Goal: Find specific page/section: Find specific page/section

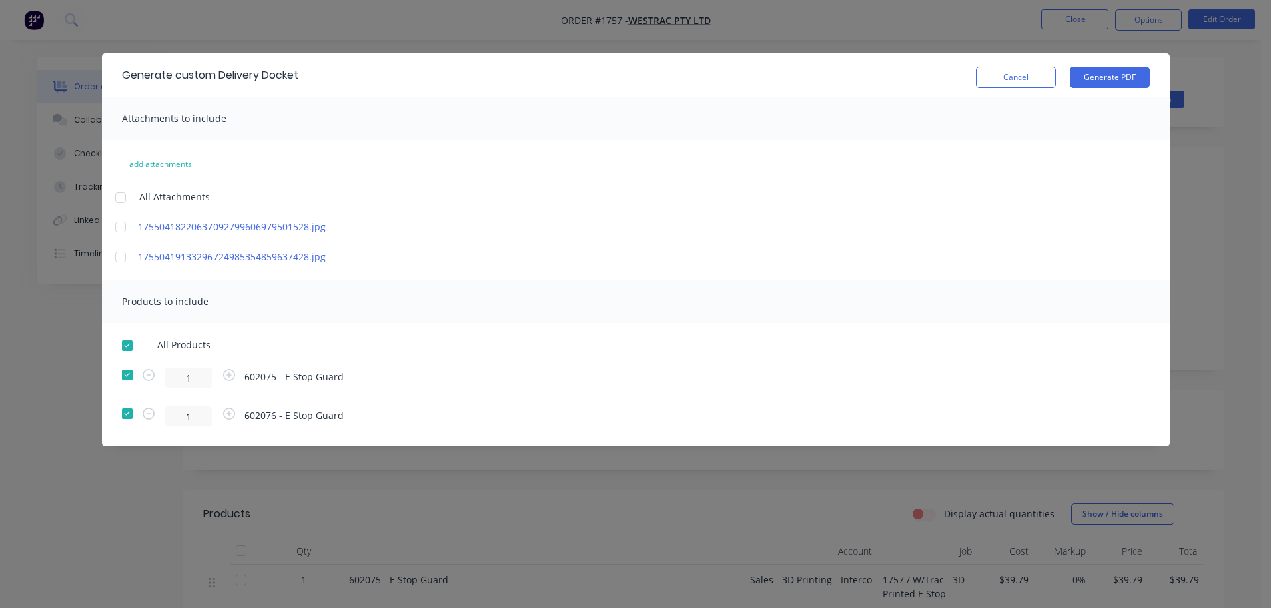
scroll to position [133, 0]
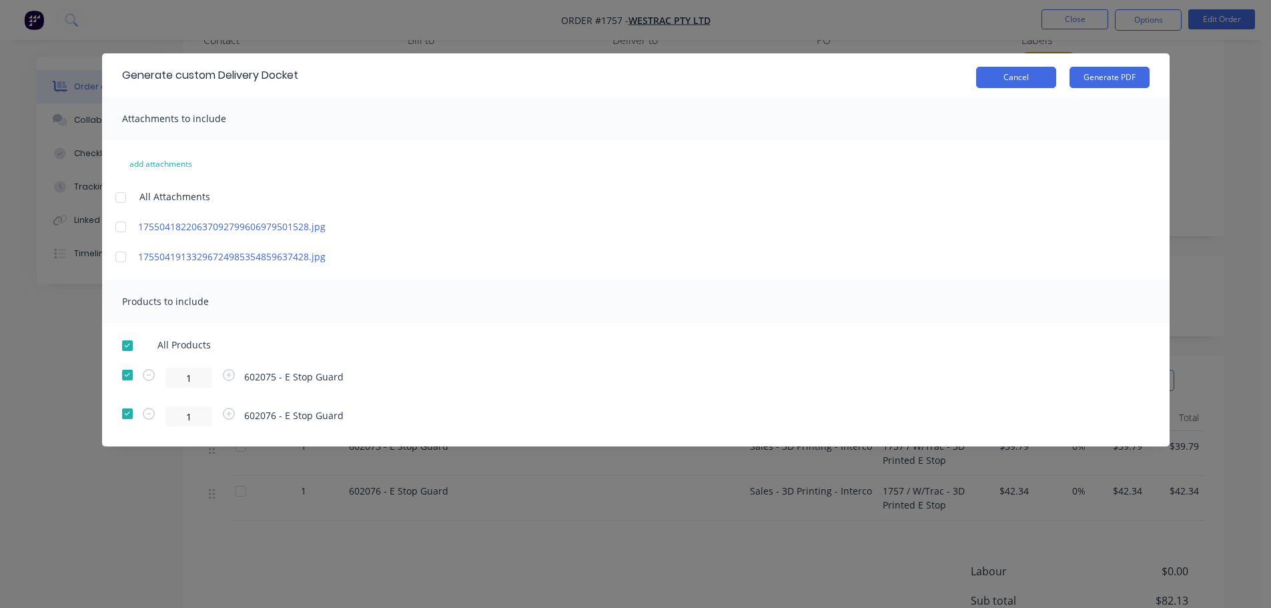
click at [1036, 81] on button "Cancel" at bounding box center [1016, 77] width 80 height 21
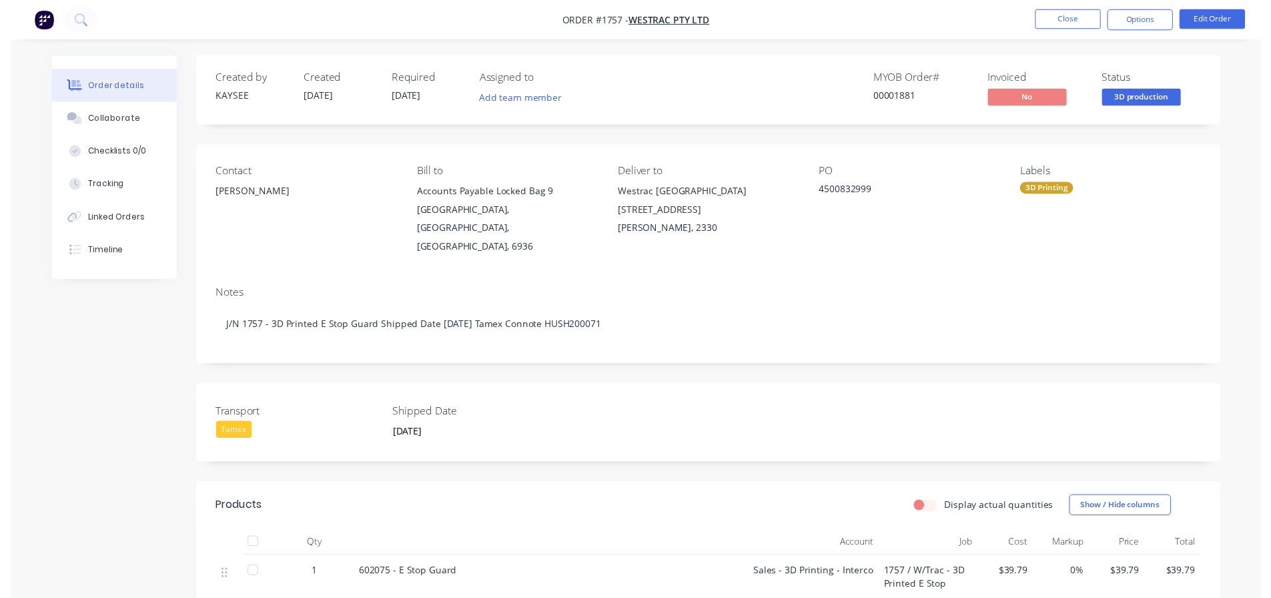
scroll to position [0, 0]
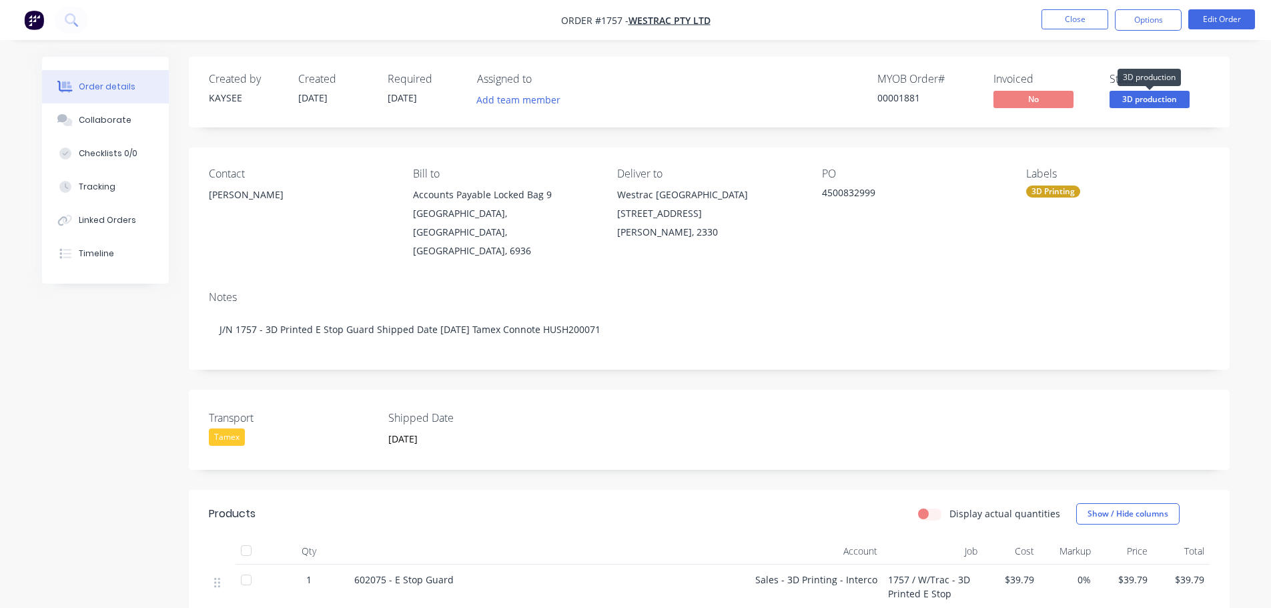
click at [1131, 102] on span "3D production" at bounding box center [1150, 99] width 80 height 17
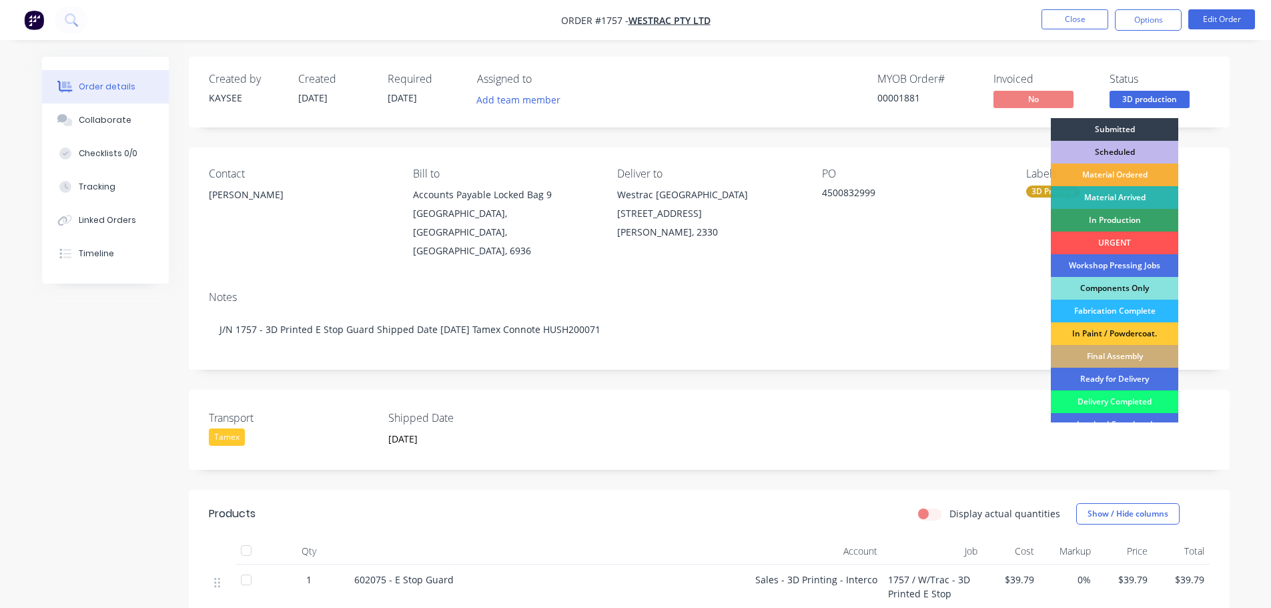
click at [1127, 398] on div "Delivery Completed" at bounding box center [1114, 401] width 127 height 23
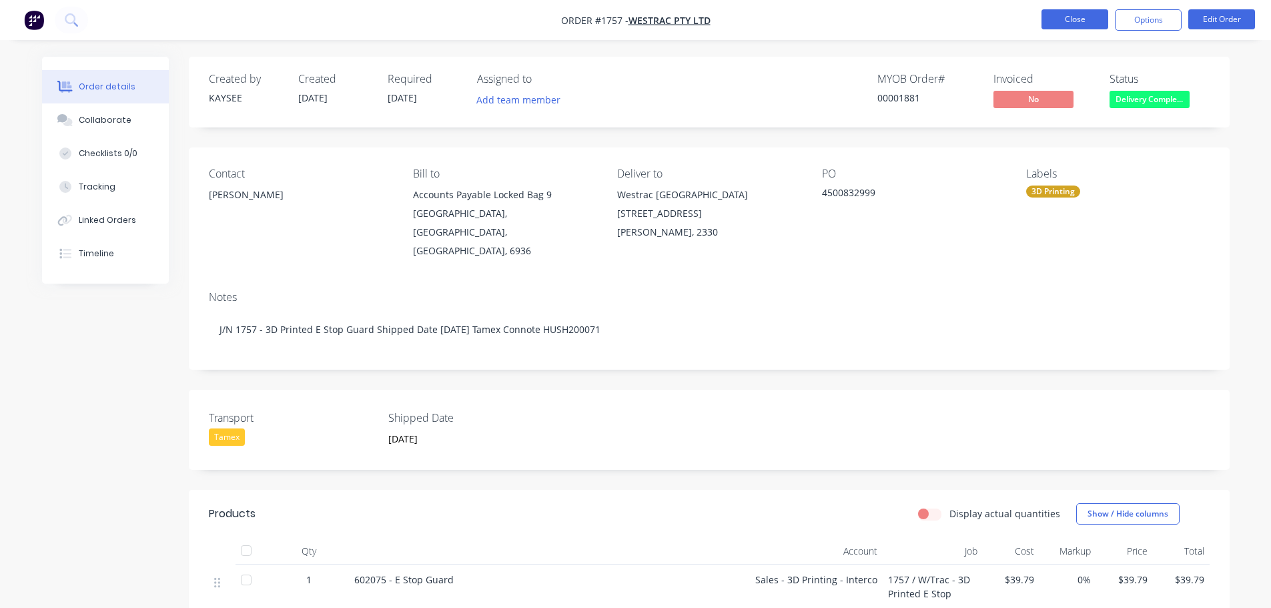
click at [1067, 17] on button "Close" at bounding box center [1075, 19] width 67 height 20
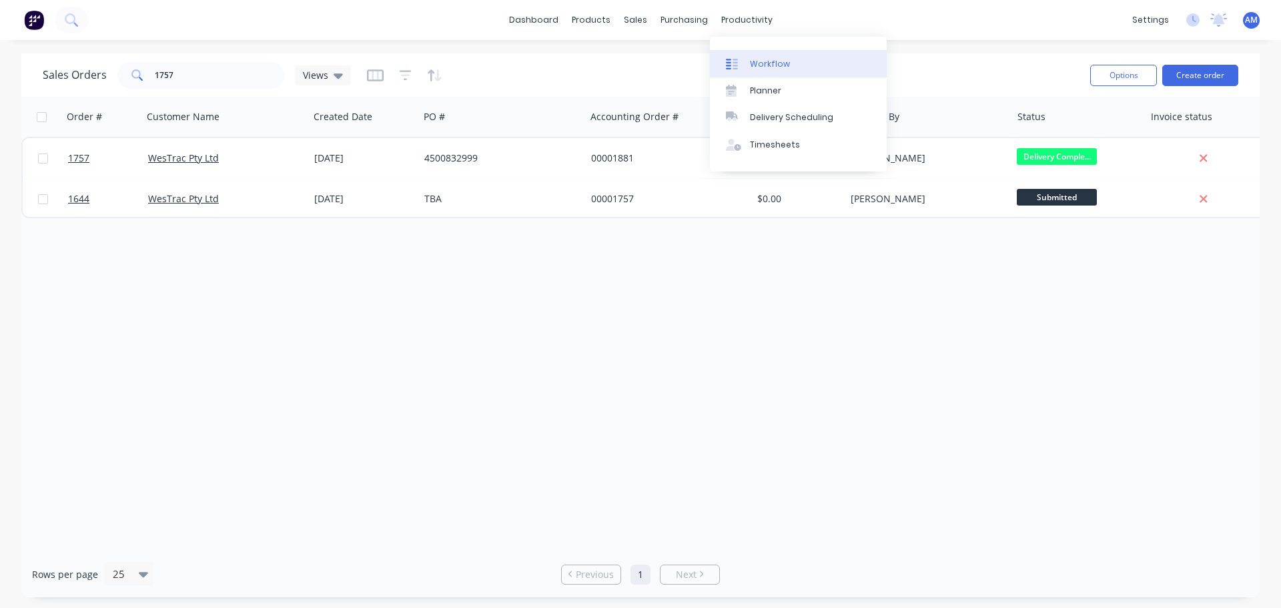
click at [761, 57] on link "Workflow" at bounding box center [798, 63] width 177 height 27
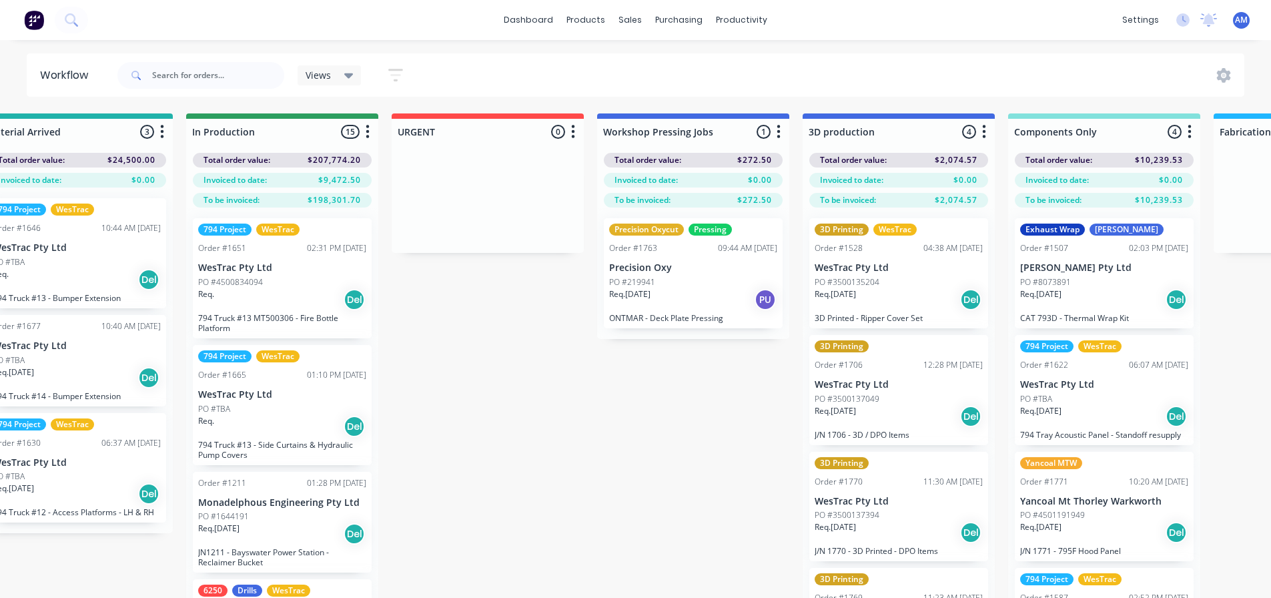
scroll to position [0, 671]
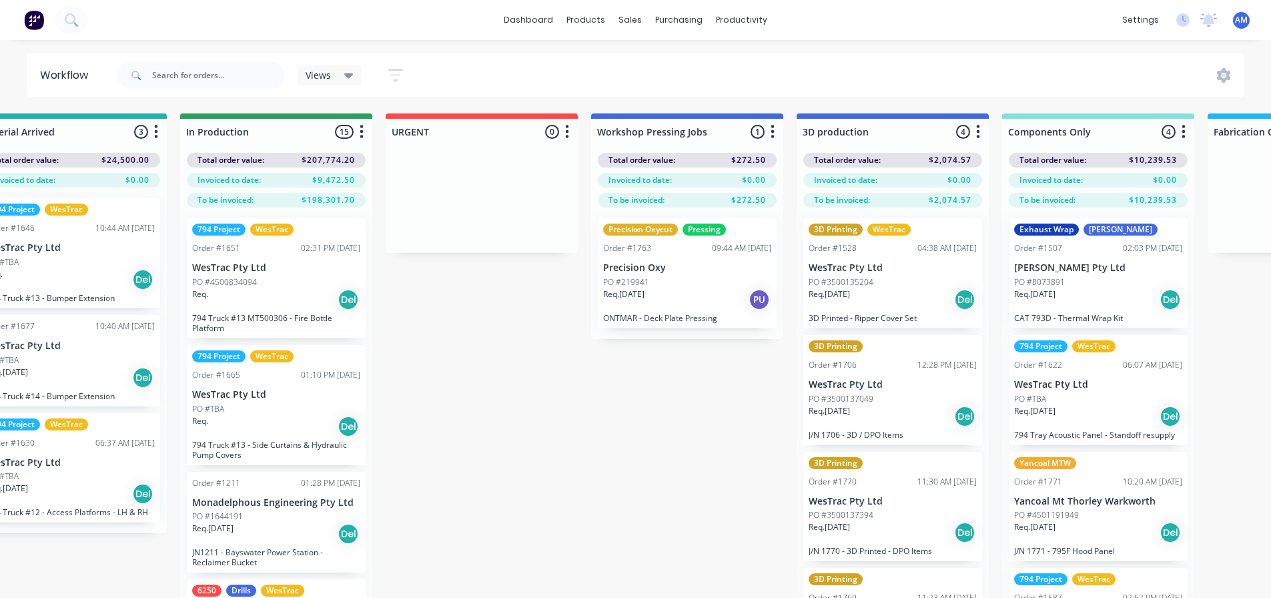
click at [697, 279] on div "PO #219941" at bounding box center [687, 282] width 168 height 12
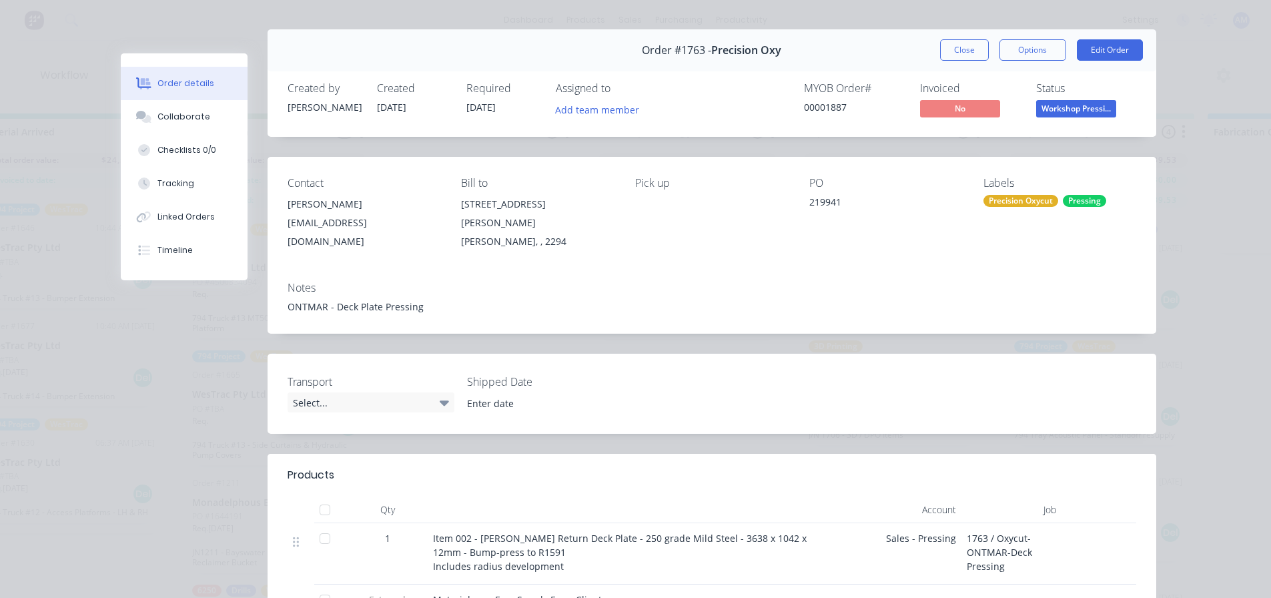
scroll to position [0, 0]
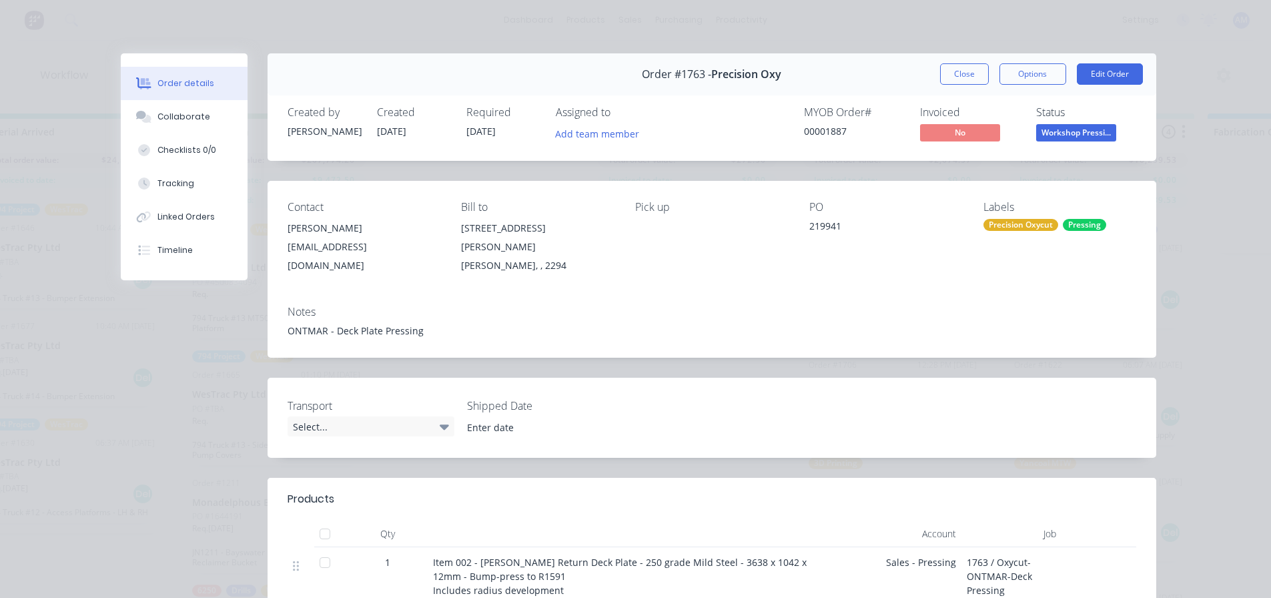
click at [953, 82] on button "Close" at bounding box center [964, 73] width 49 height 21
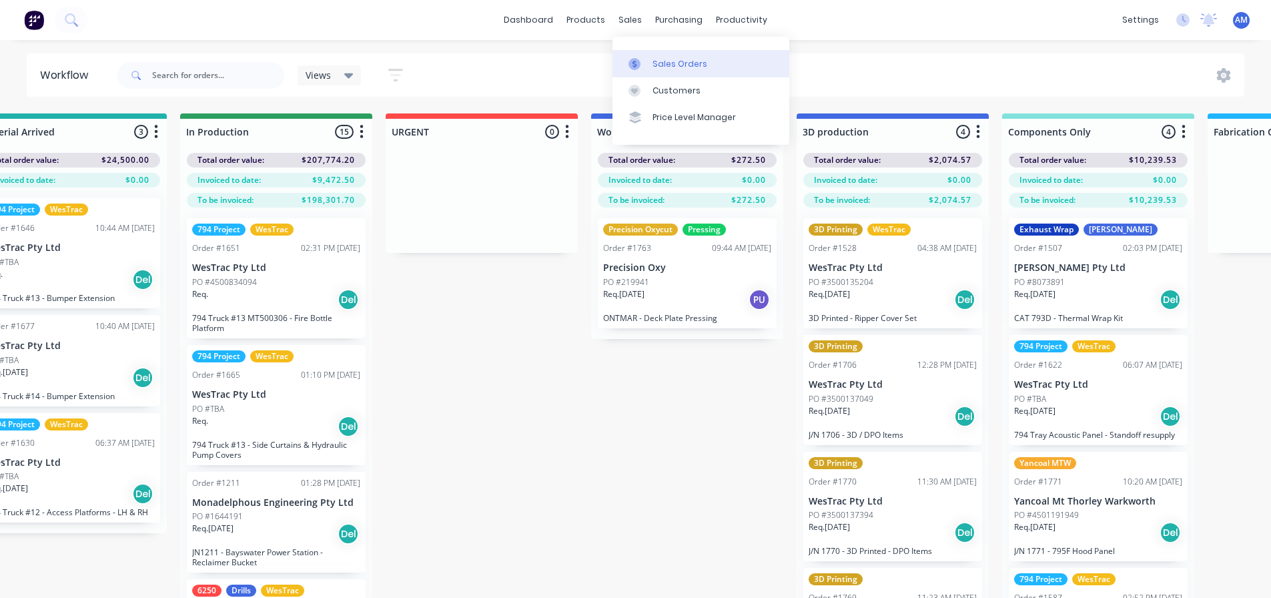
click at [663, 59] on div "Sales Orders" at bounding box center [680, 64] width 55 height 12
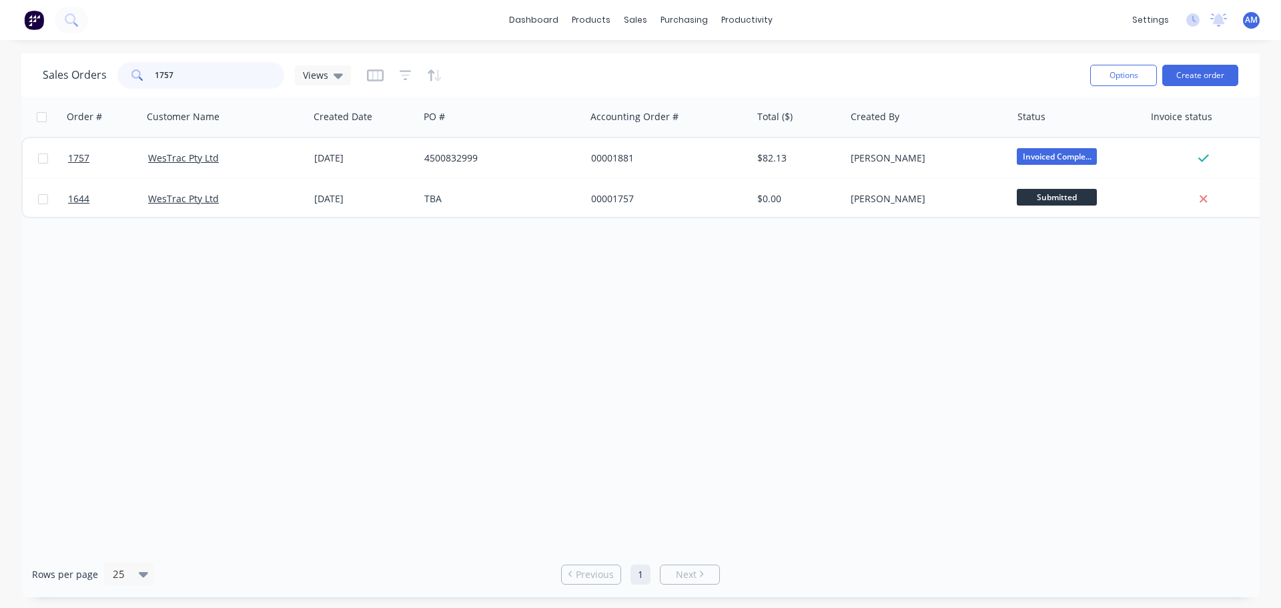
drag, startPoint x: 195, startPoint y: 80, endPoint x: 141, endPoint y: 74, distance: 53.7
click at [141, 74] on div "1757" at bounding box center [200, 75] width 167 height 27
type input "1771"
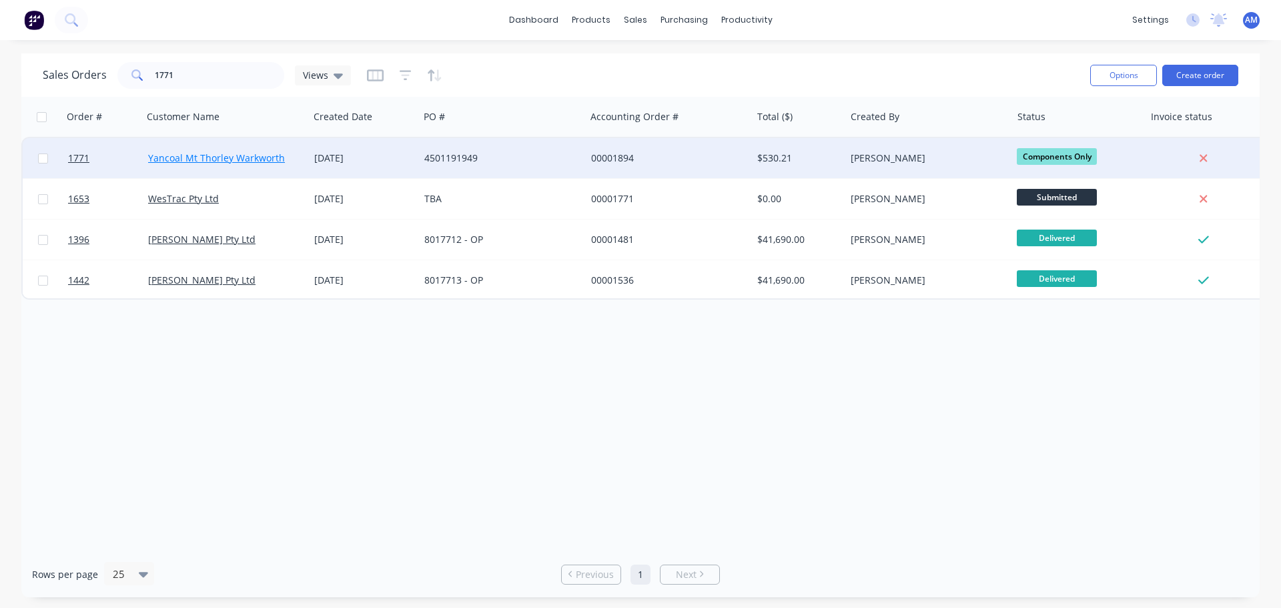
click at [228, 152] on link "Yancoal Mt Thorley Warkworth" at bounding box center [216, 157] width 137 height 13
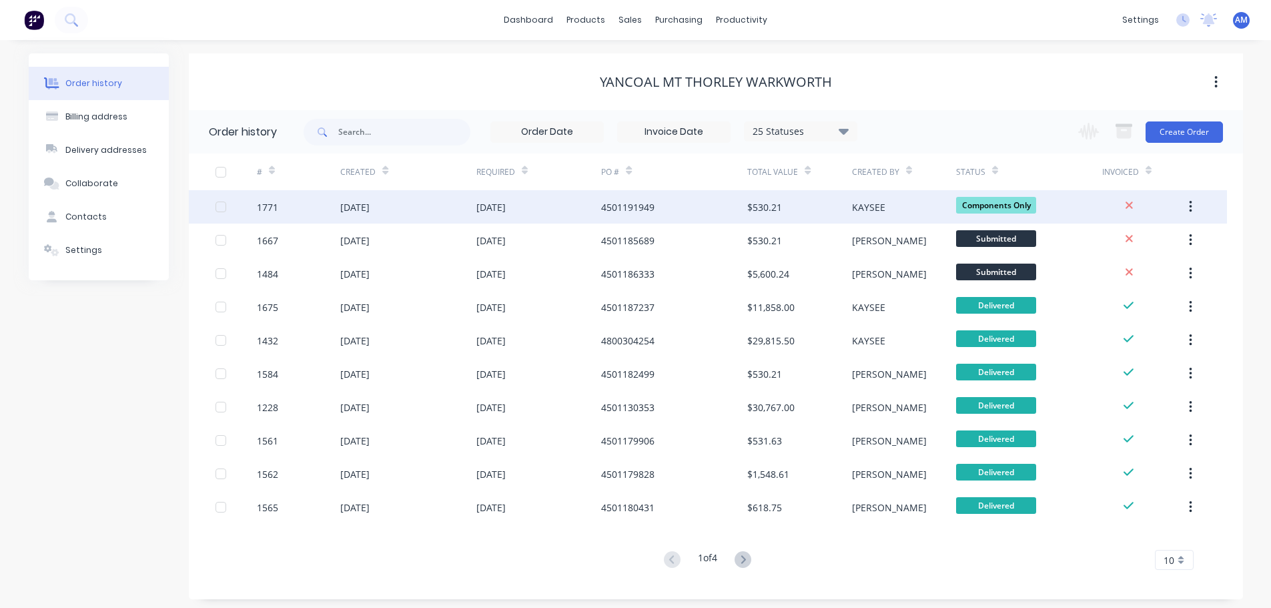
click at [472, 216] on div "[DATE]" at bounding box center [407, 206] width 135 height 33
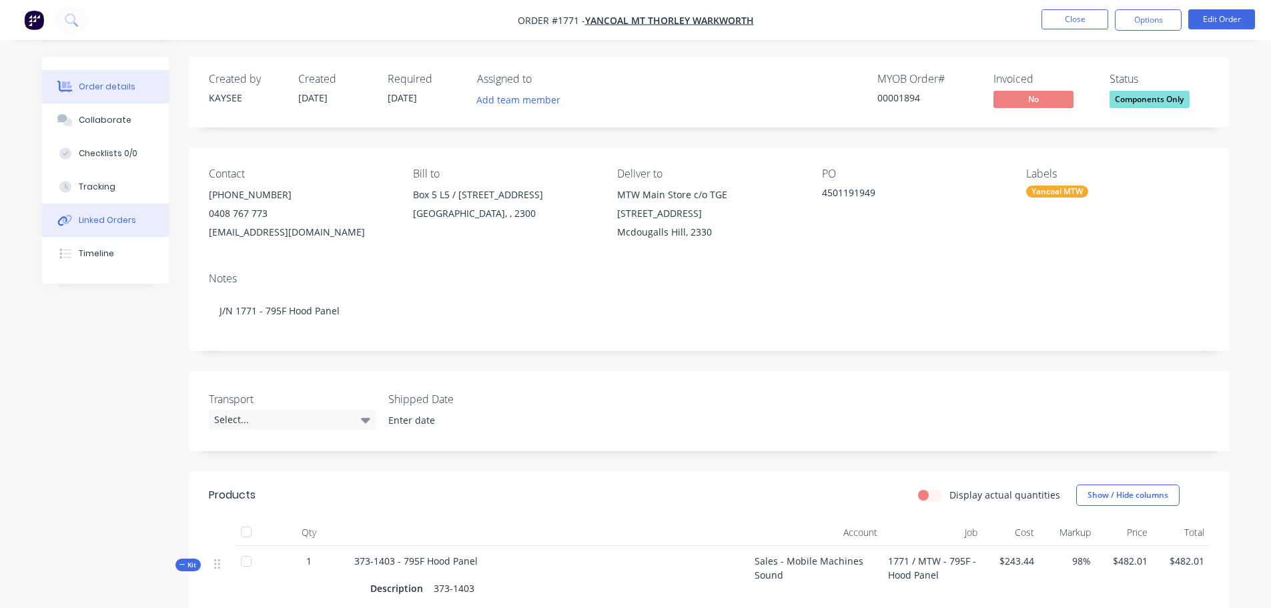
click at [123, 218] on div "Linked Orders" at bounding box center [107, 220] width 57 height 12
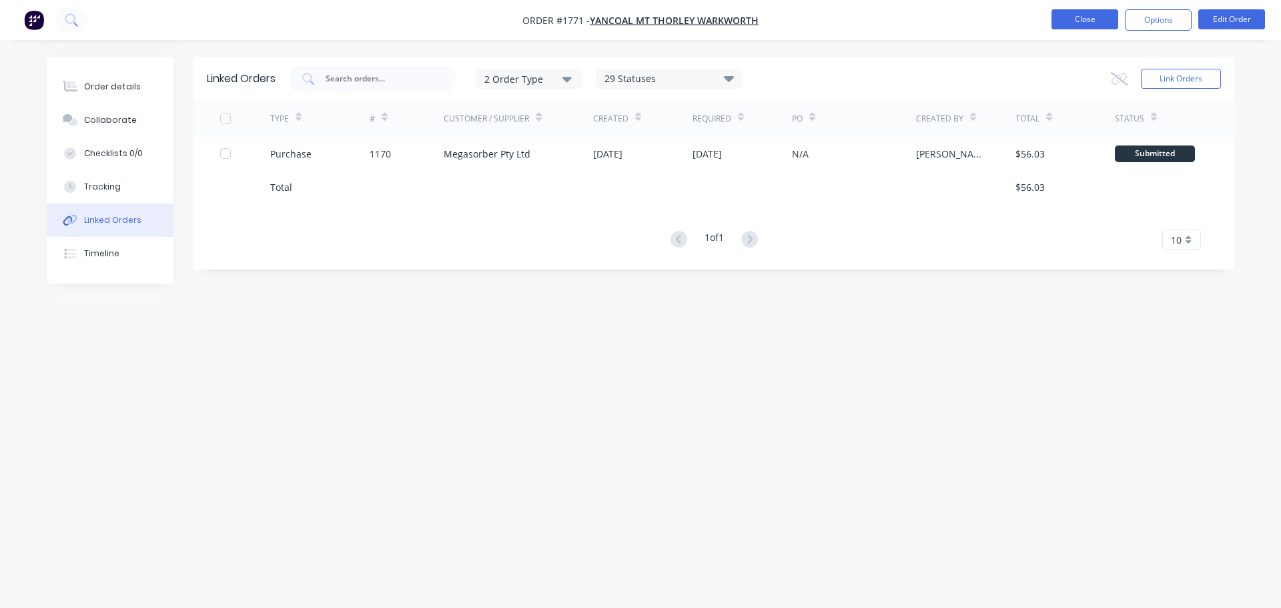
click at [1082, 17] on button "Close" at bounding box center [1085, 19] width 67 height 20
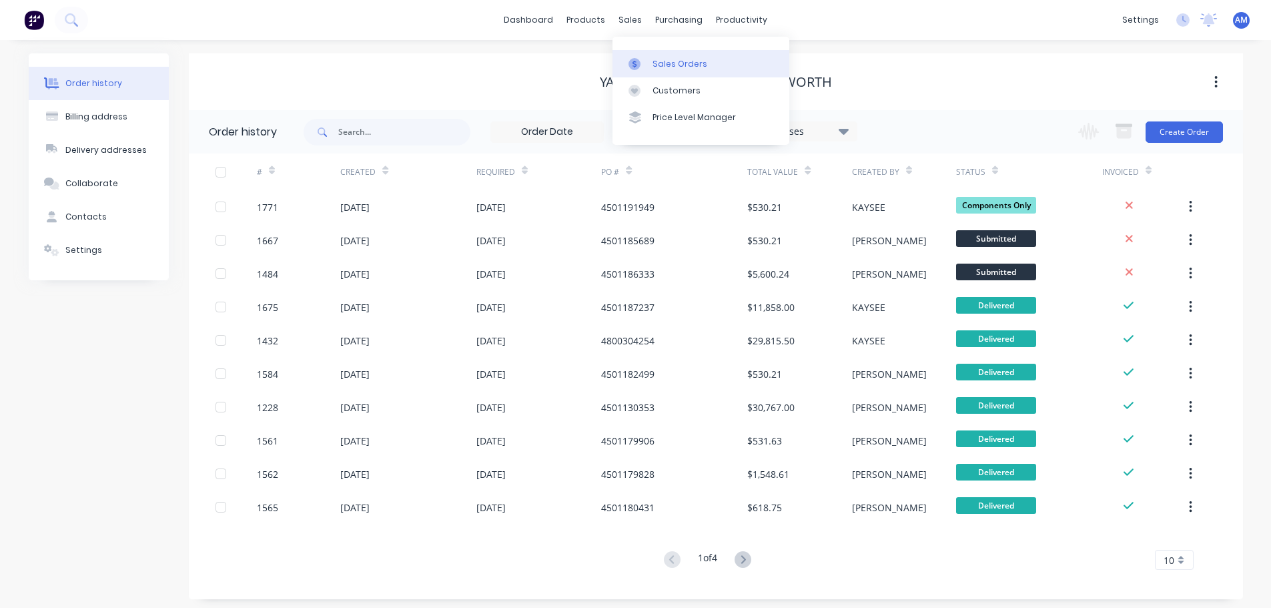
click at [676, 61] on div "Sales Orders" at bounding box center [680, 64] width 55 height 12
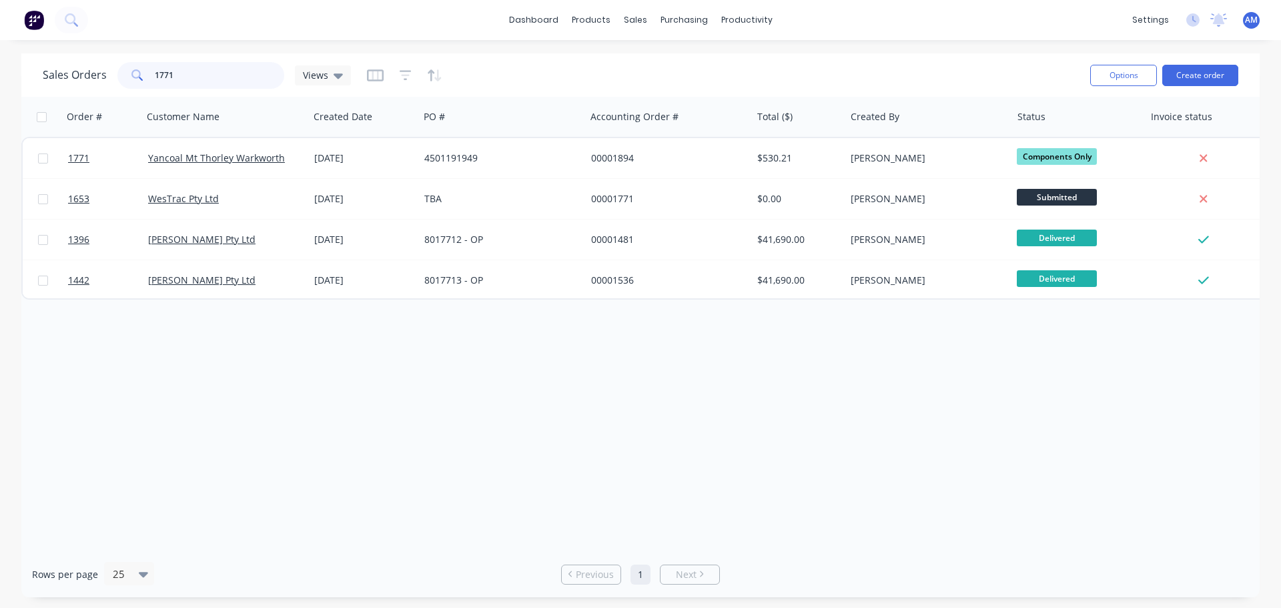
drag, startPoint x: 196, startPoint y: 79, endPoint x: 103, endPoint y: 71, distance: 93.1
click at [103, 71] on div "Sales Orders 1771 Views" at bounding box center [197, 75] width 308 height 27
type input "1707"
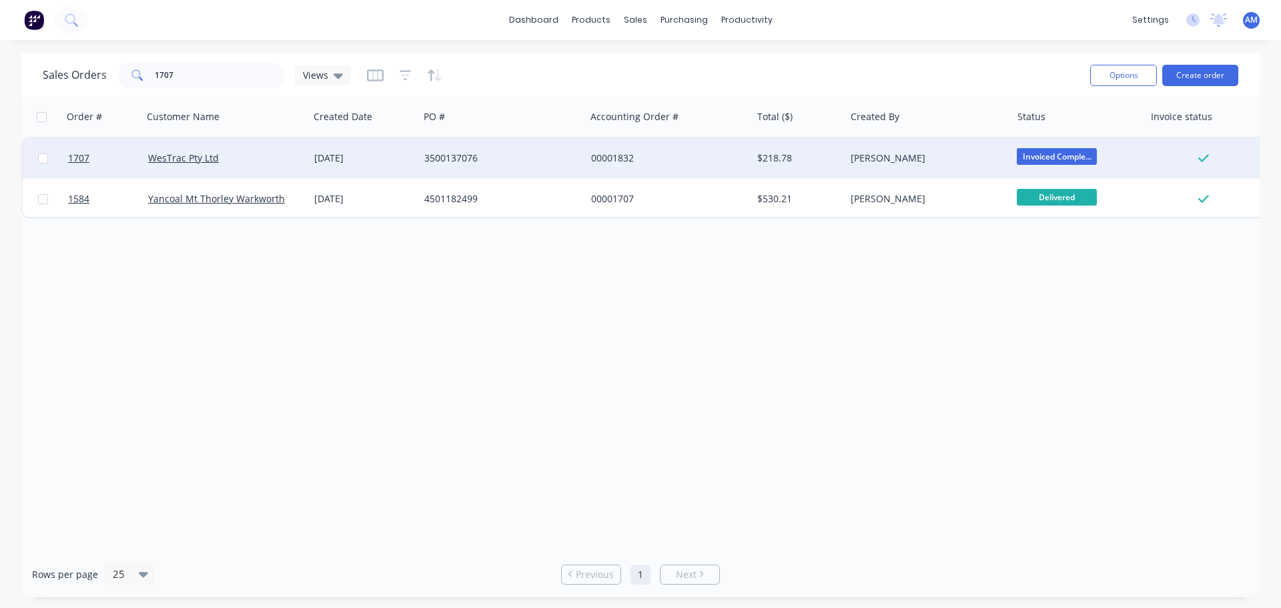
click at [373, 160] on div "[DATE]" at bounding box center [363, 157] width 99 height 13
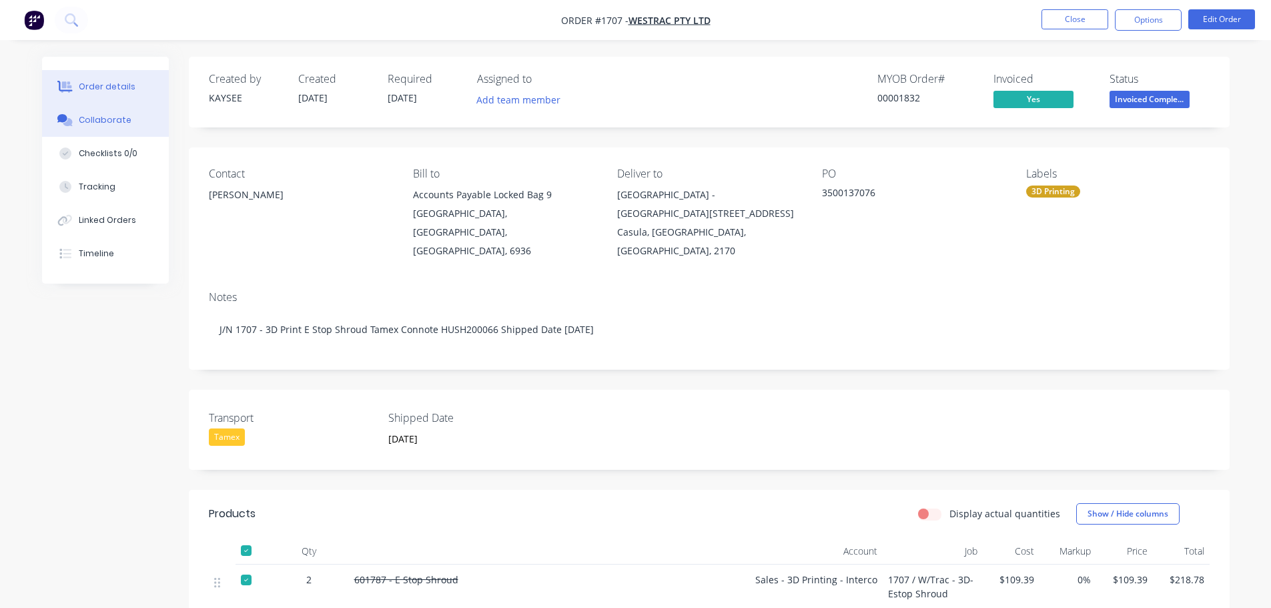
click at [113, 117] on div "Collaborate" at bounding box center [105, 120] width 53 height 12
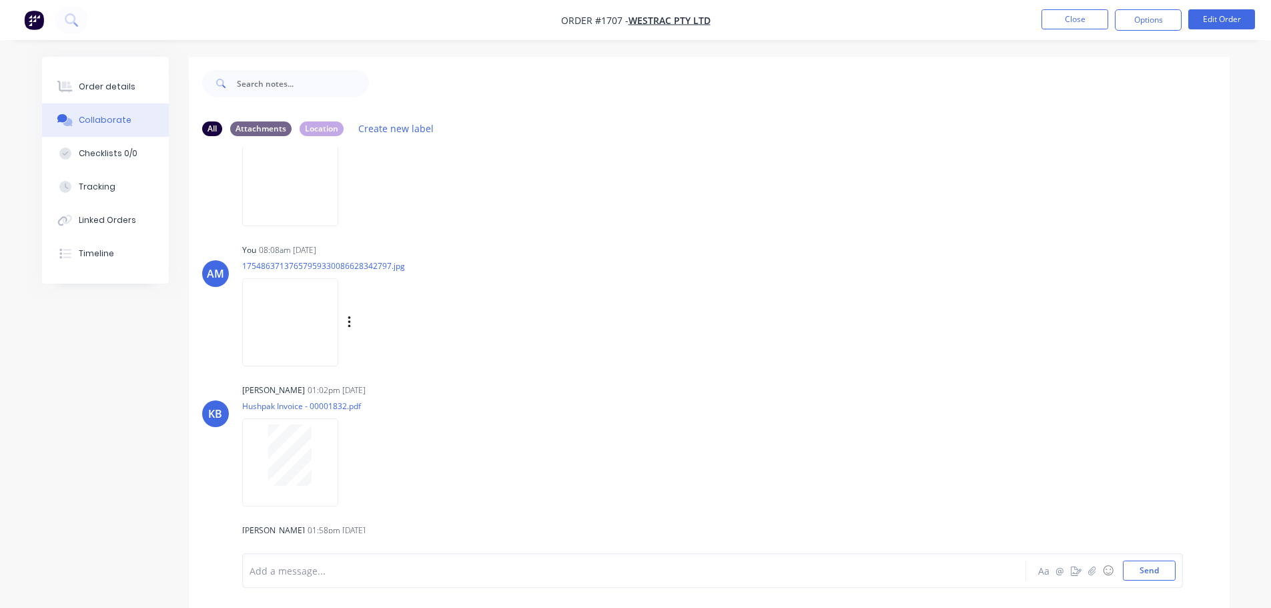
scroll to position [166, 0]
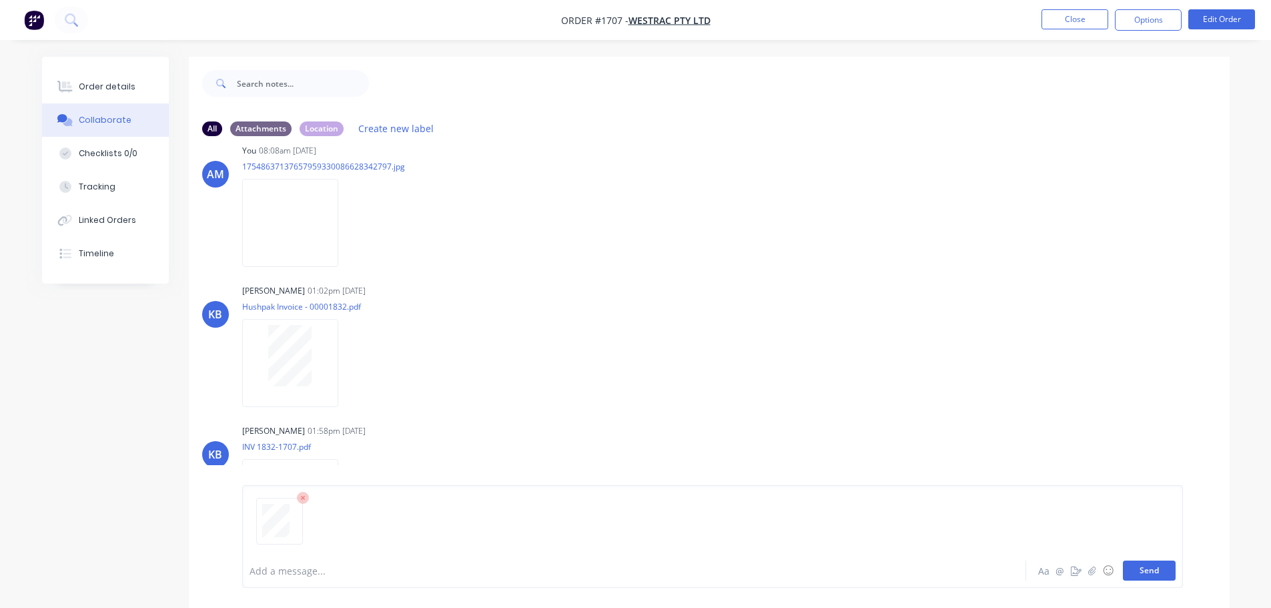
click at [1151, 571] on button "Send" at bounding box center [1149, 571] width 53 height 20
